Goal: Task Accomplishment & Management: Manage account settings

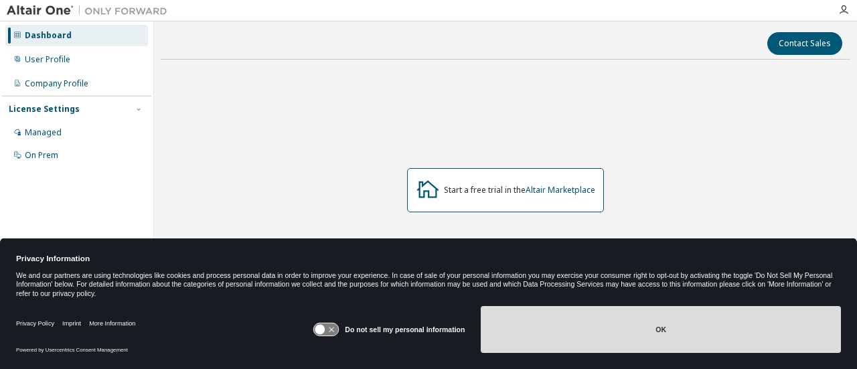
click at [633, 334] on button "OK" at bounding box center [661, 329] width 360 height 47
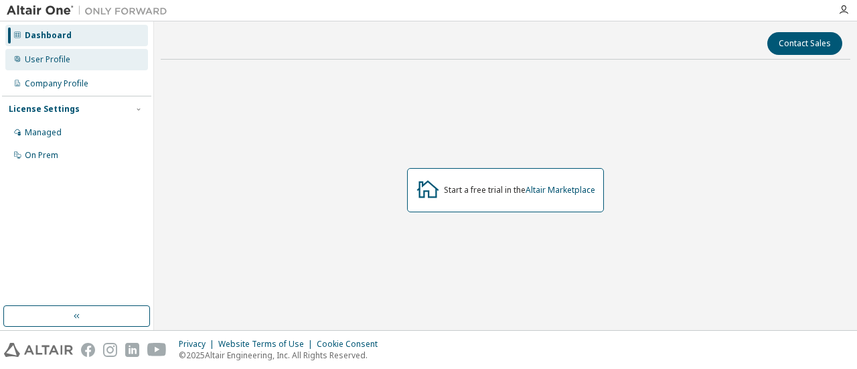
click at [102, 62] on div "User Profile" at bounding box center [76, 59] width 143 height 21
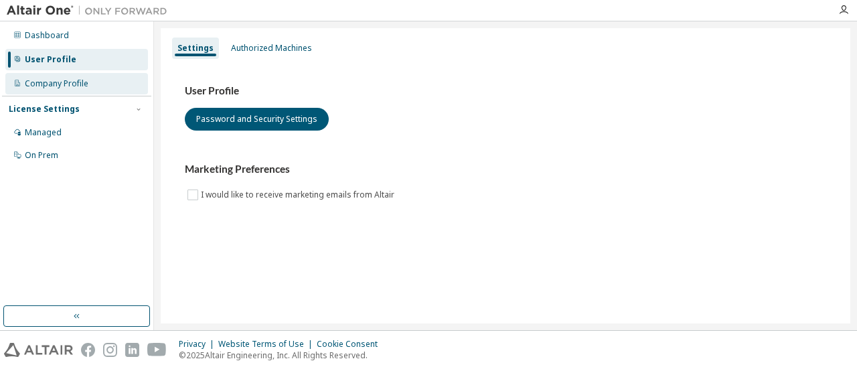
click at [102, 90] on div "Company Profile" at bounding box center [76, 83] width 143 height 21
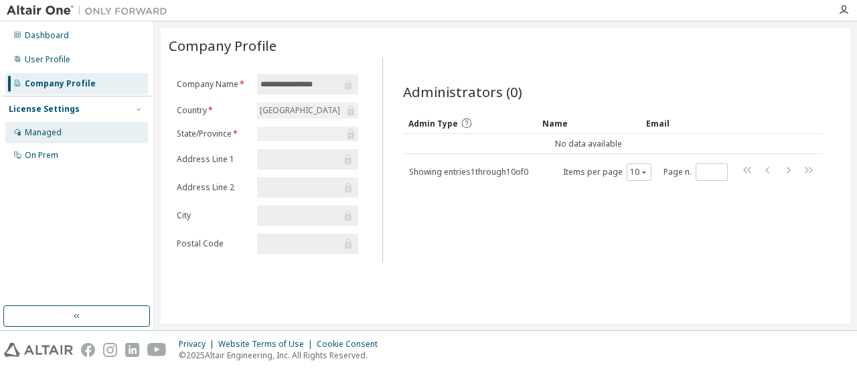
click at [96, 124] on div "Managed" at bounding box center [76, 132] width 143 height 21
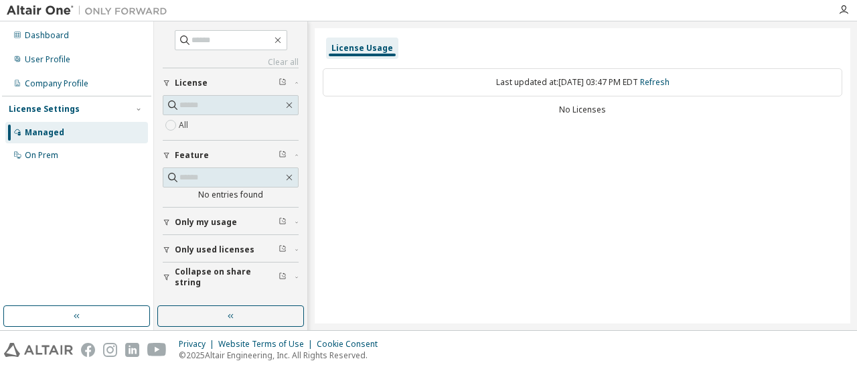
click at [506, 85] on div "Last updated at: Tue 2025-09-09 03:47 PM EDT Refresh" at bounding box center [582, 82] width 519 height 28
click at [100, 143] on div "Managed" at bounding box center [76, 132] width 143 height 21
click at [91, 56] on div "User Profile" at bounding box center [76, 59] width 143 height 21
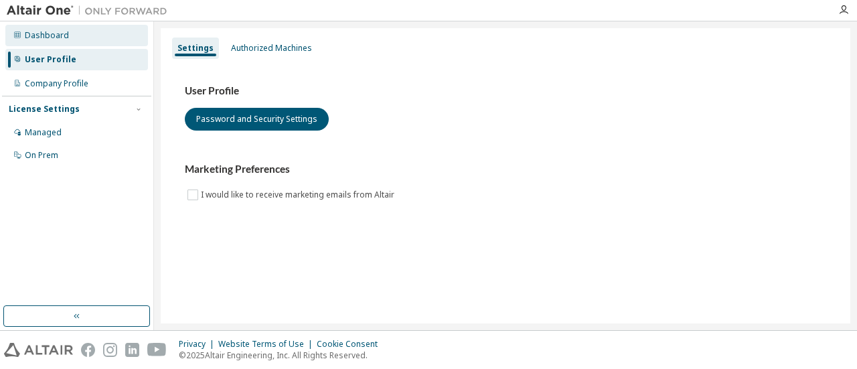
click at [50, 37] on div "Dashboard" at bounding box center [47, 35] width 44 height 11
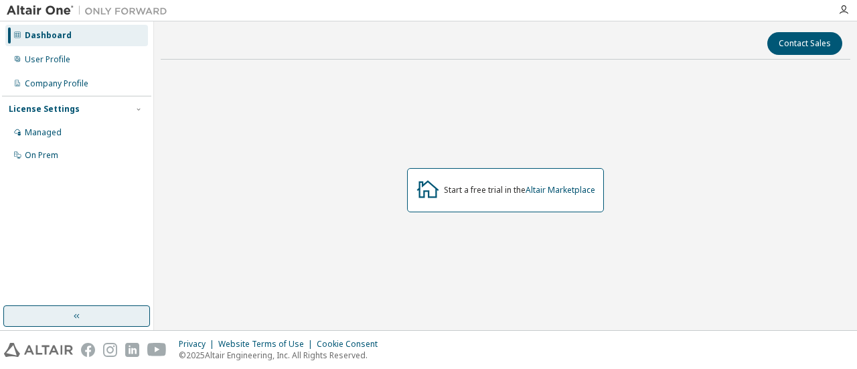
click at [101, 311] on button "button" at bounding box center [76, 315] width 147 height 21
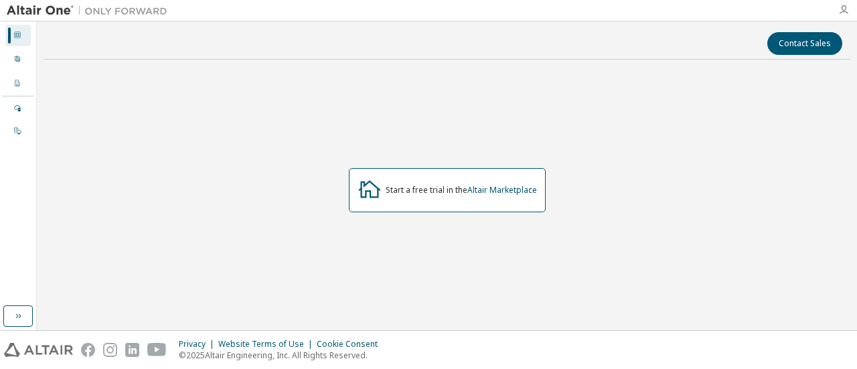
click at [841, 11] on icon "button" at bounding box center [843, 10] width 11 height 11
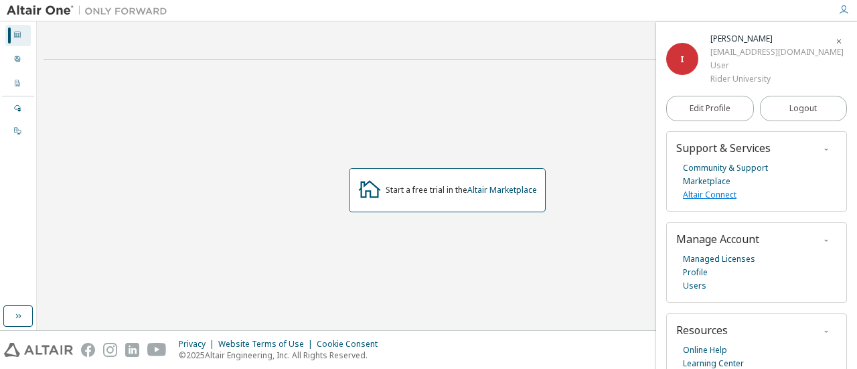
click at [734, 197] on link "Altair Connect" at bounding box center [710, 194] width 54 height 13
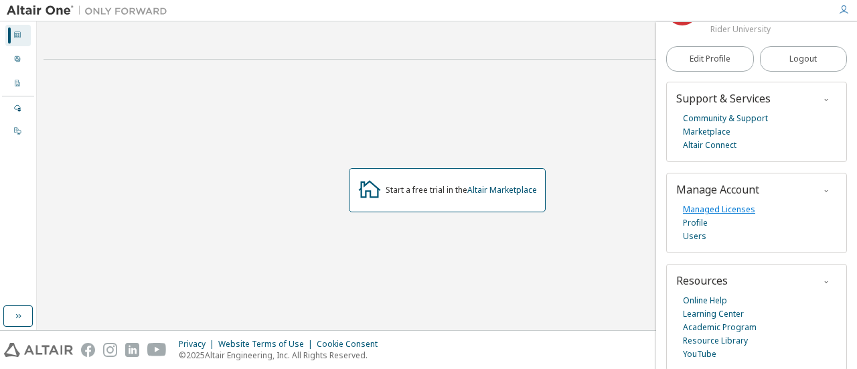
click at [730, 207] on link "Managed Licenses" at bounding box center [719, 209] width 72 height 13
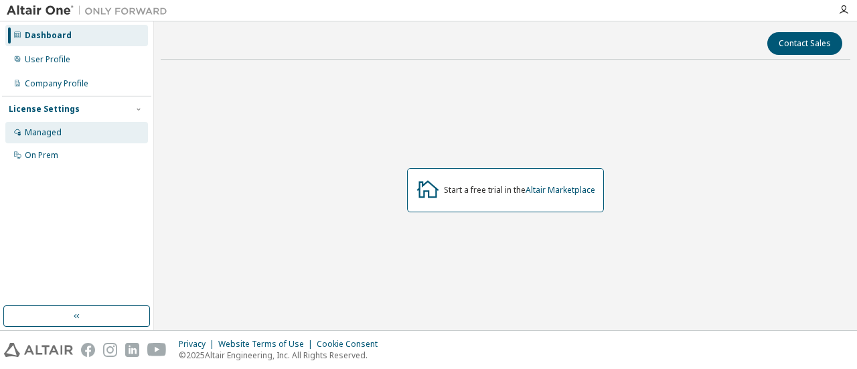
click at [100, 122] on div "Managed" at bounding box center [76, 132] width 143 height 21
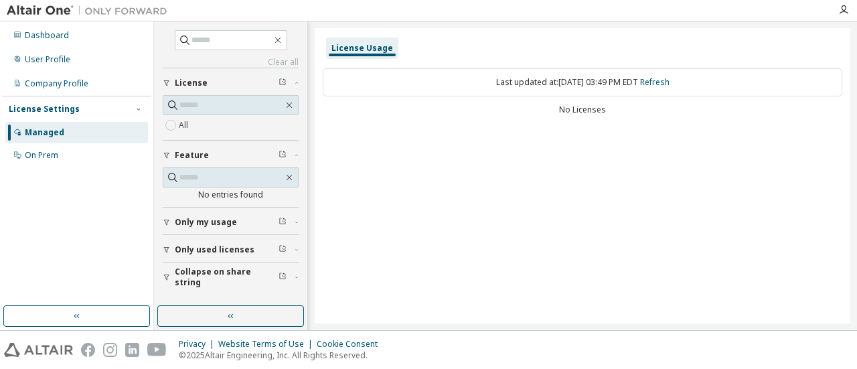
click at [145, 106] on div "License Settings Managed On Prem" at bounding box center [76, 132] width 149 height 72
click at [141, 106] on icon "button" at bounding box center [139, 109] width 8 height 8
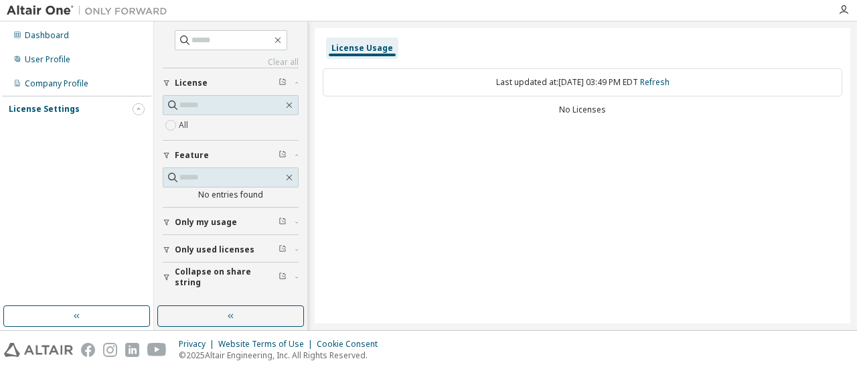
click at [141, 106] on icon "button" at bounding box center [139, 109] width 8 height 8
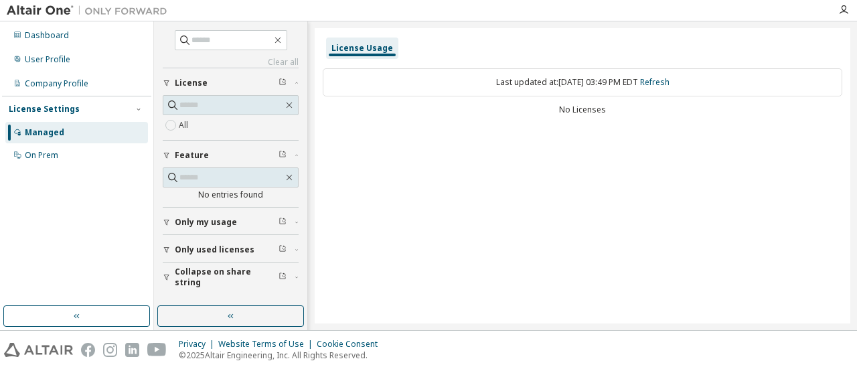
click at [252, 244] on div "Only used licenses" at bounding box center [235, 249] width 120 height 11
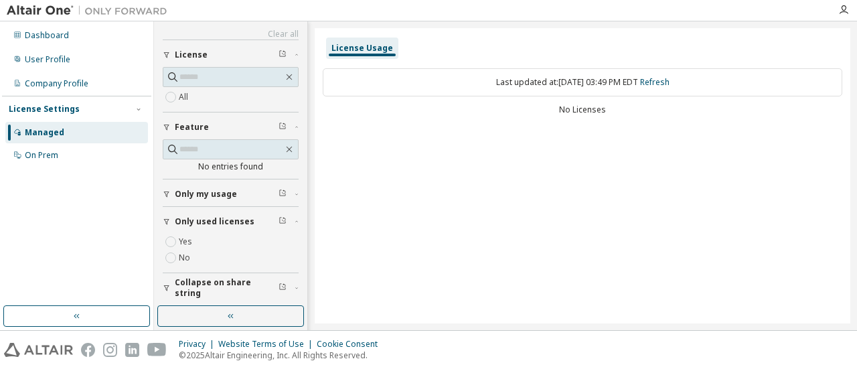
click at [236, 195] on div "Only my usage" at bounding box center [235, 194] width 120 height 11
click at [226, 231] on div "Yes No" at bounding box center [231, 222] width 136 height 32
drag, startPoint x: 215, startPoint y: 214, endPoint x: 208, endPoint y: 222, distance: 10.5
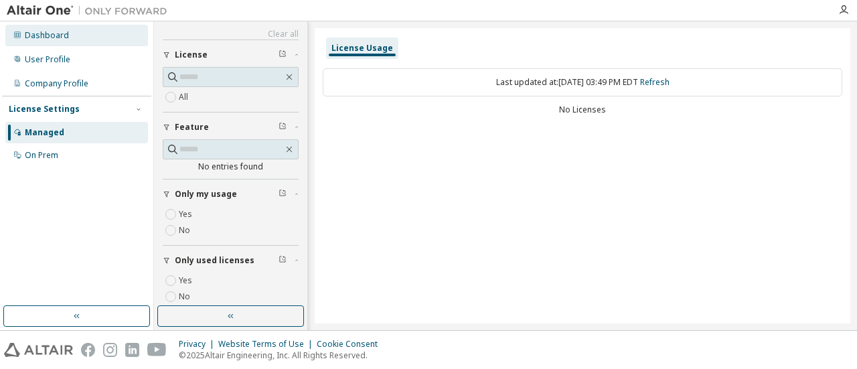
drag, startPoint x: 208, startPoint y: 222, endPoint x: 93, endPoint y: 30, distance: 223.4
drag, startPoint x: 93, startPoint y: 30, endPoint x: 35, endPoint y: 40, distance: 59.1
click at [35, 40] on div "Dashboard" at bounding box center [47, 35] width 44 height 11
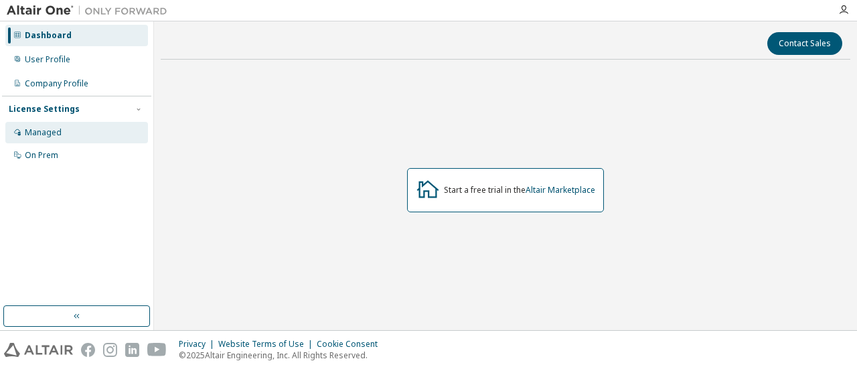
click at [112, 143] on div "Managed" at bounding box center [76, 132] width 143 height 21
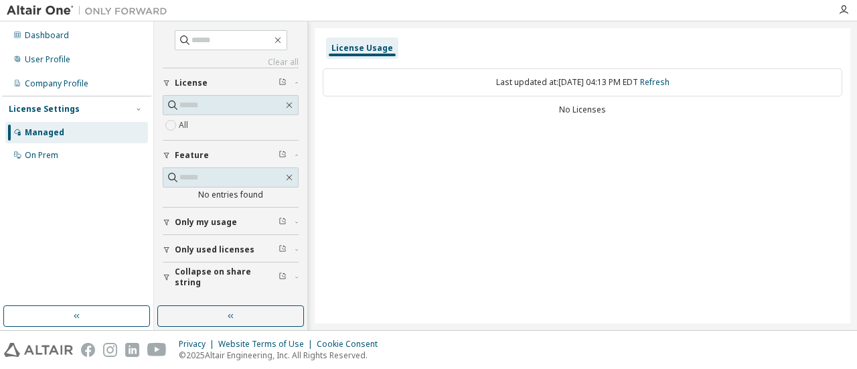
click at [216, 218] on span "Only my usage" at bounding box center [206, 222] width 62 height 11
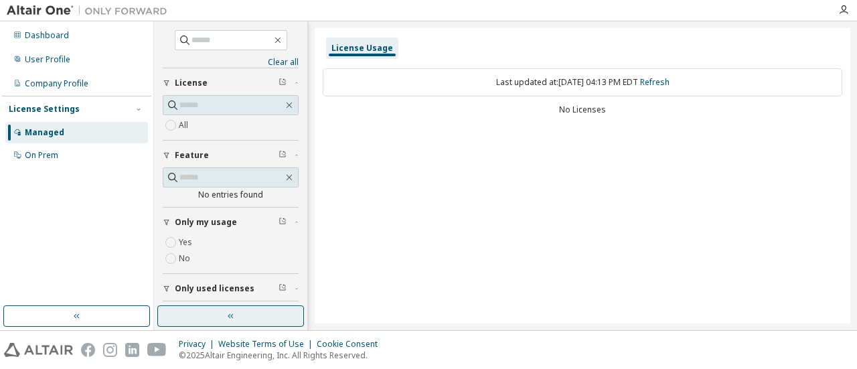
click at [214, 312] on button "button" at bounding box center [230, 315] width 147 height 21
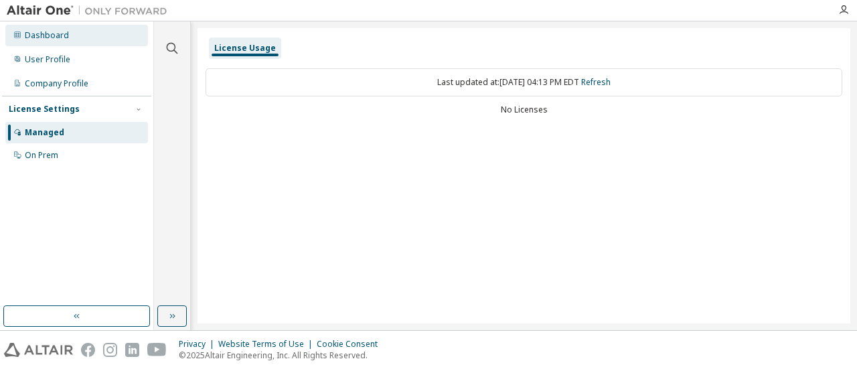
click at [32, 35] on div "Dashboard" at bounding box center [47, 35] width 44 height 11
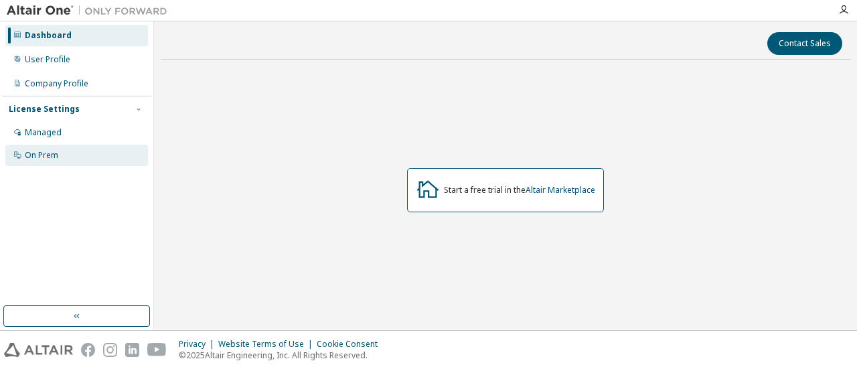
click at [60, 151] on div "On Prem" at bounding box center [76, 155] width 143 height 21
